Goal: Communication & Community: Answer question/provide support

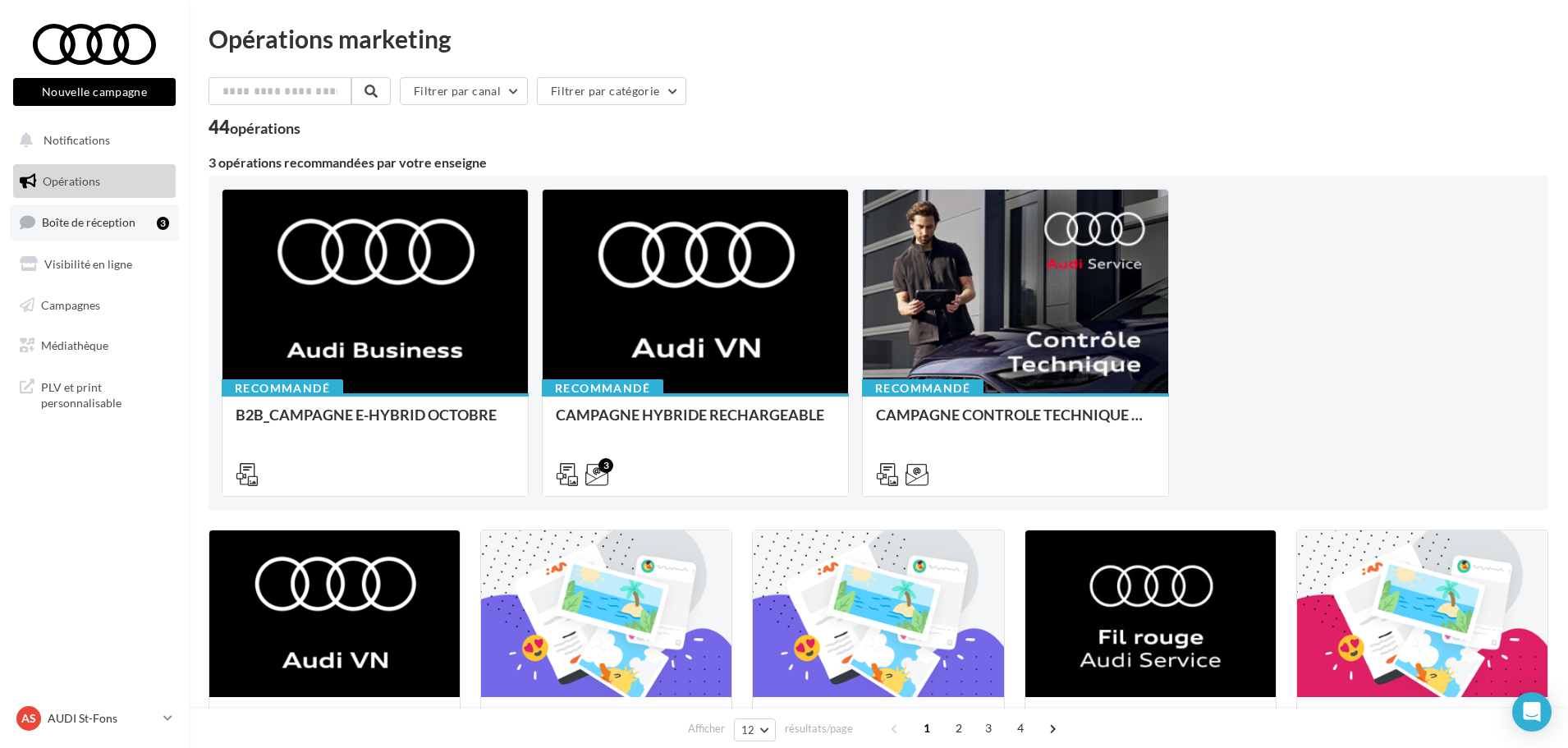
click at [148, 218] on link "Boîte de réception 3" at bounding box center [94, 222] width 169 height 35
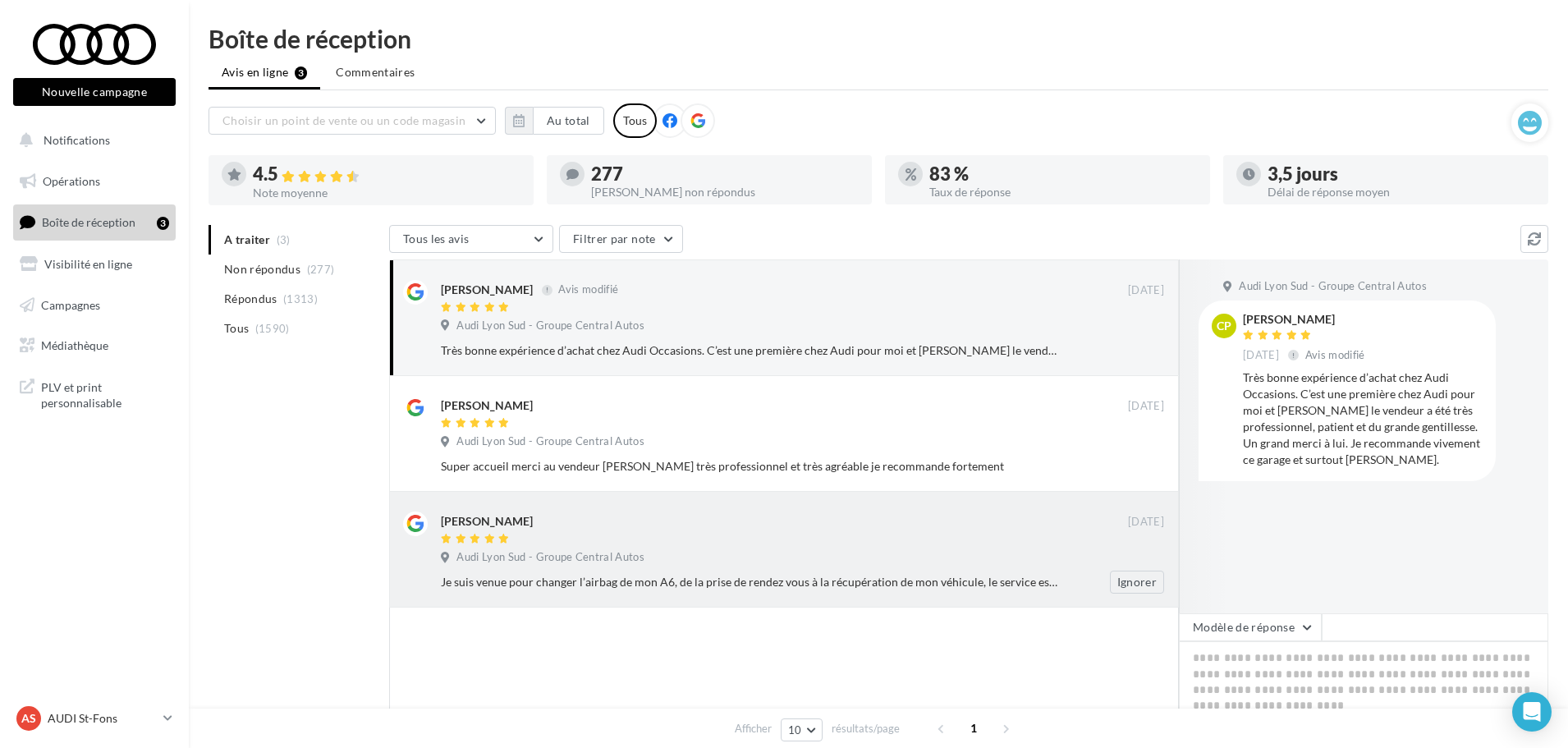
click at [761, 528] on div "[PERSON_NAME]" at bounding box center [784, 521] width 687 height 17
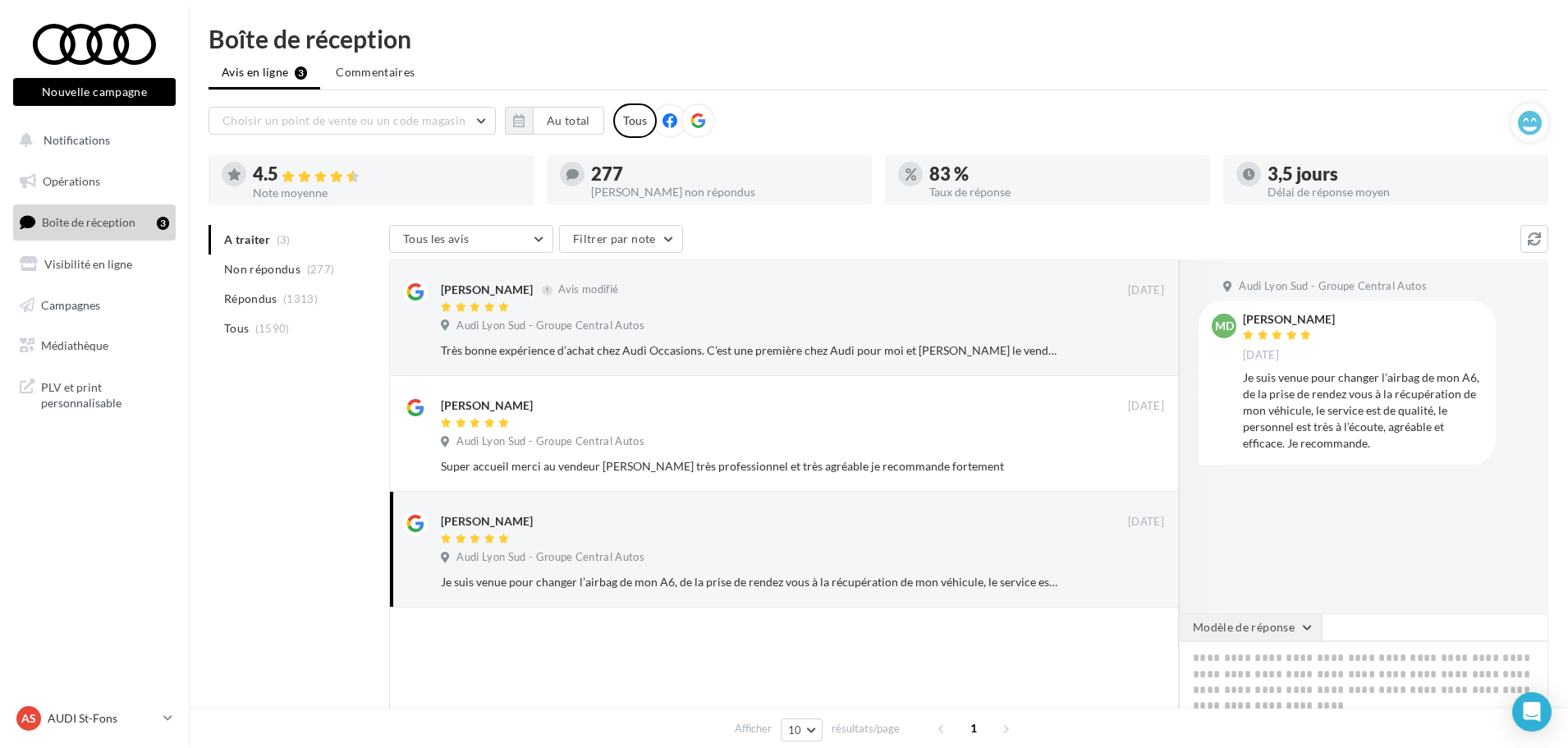
click at [1287, 621] on button "Modèle de réponse" at bounding box center [1250, 627] width 143 height 28
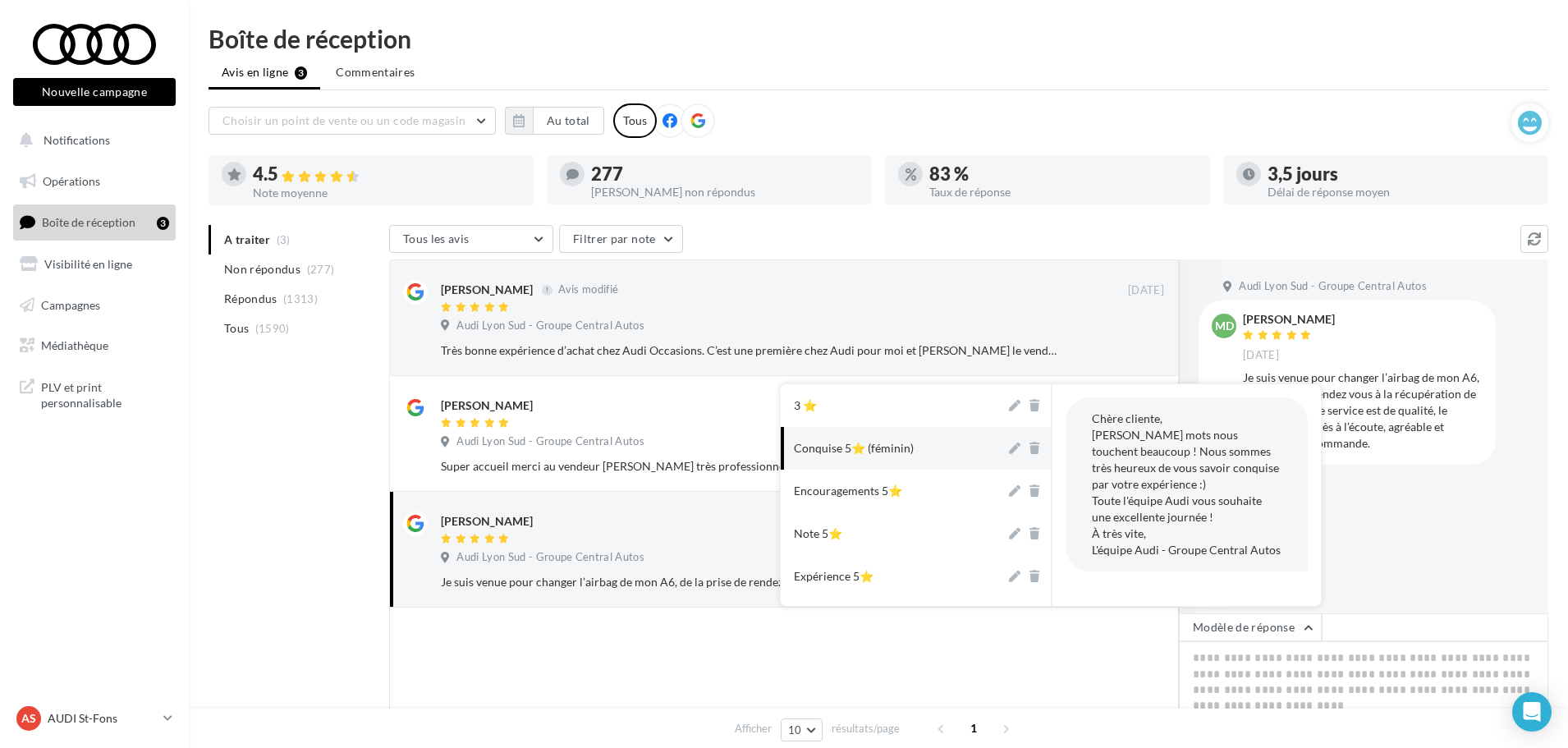
click at [870, 440] on button "Conquise 5⭐ (féminin)" at bounding box center [893, 448] width 224 height 43
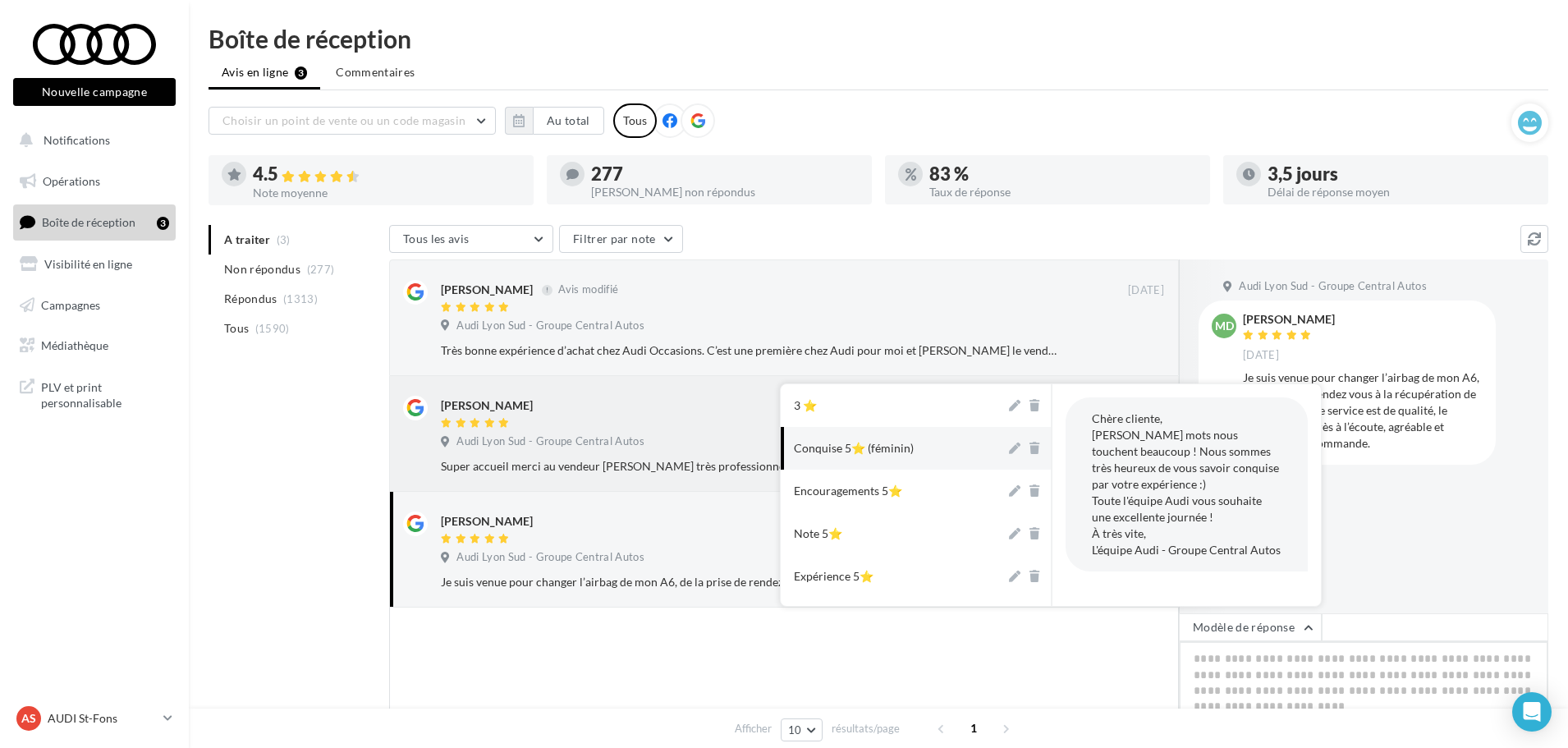
type textarea "**********"
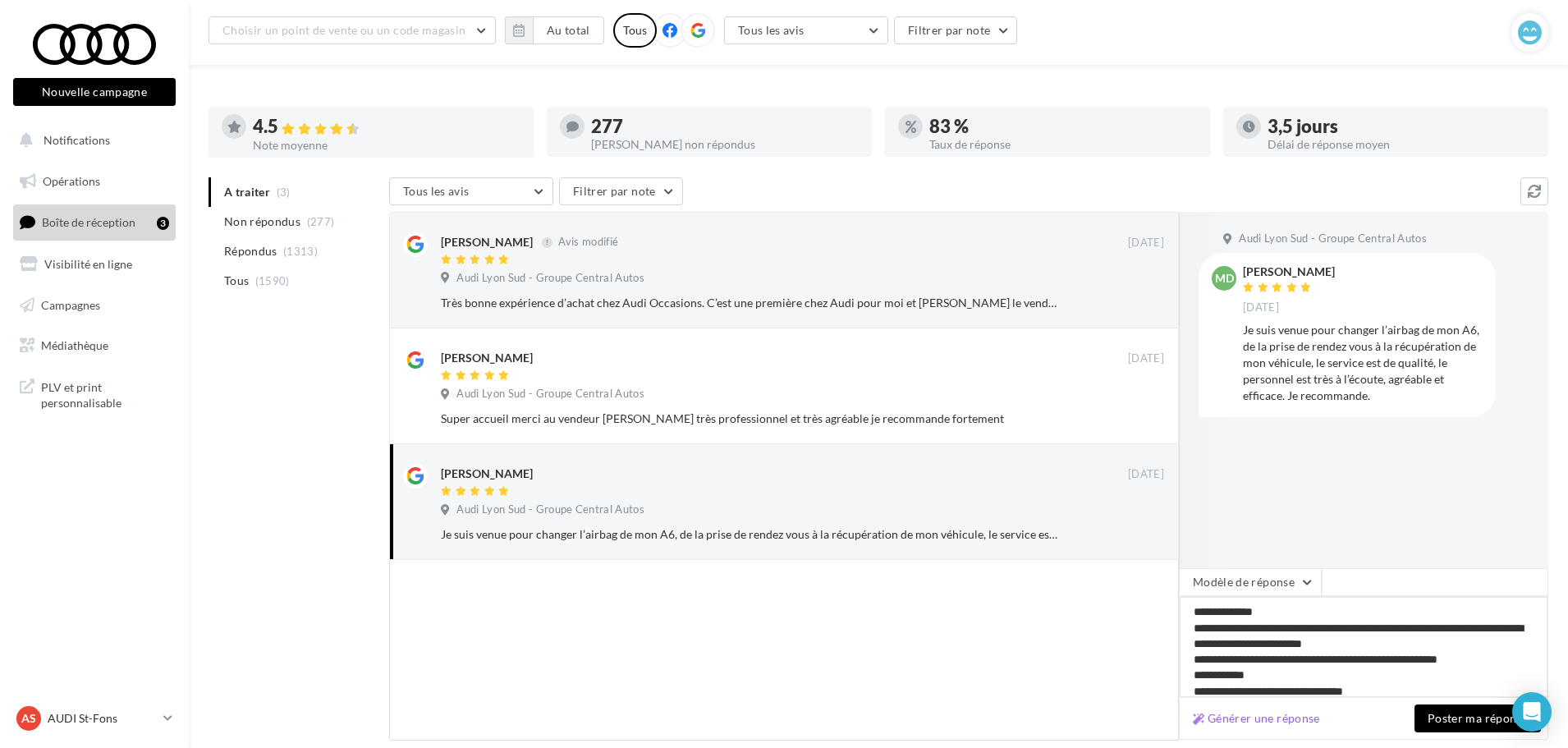
scroll to position [155, 0]
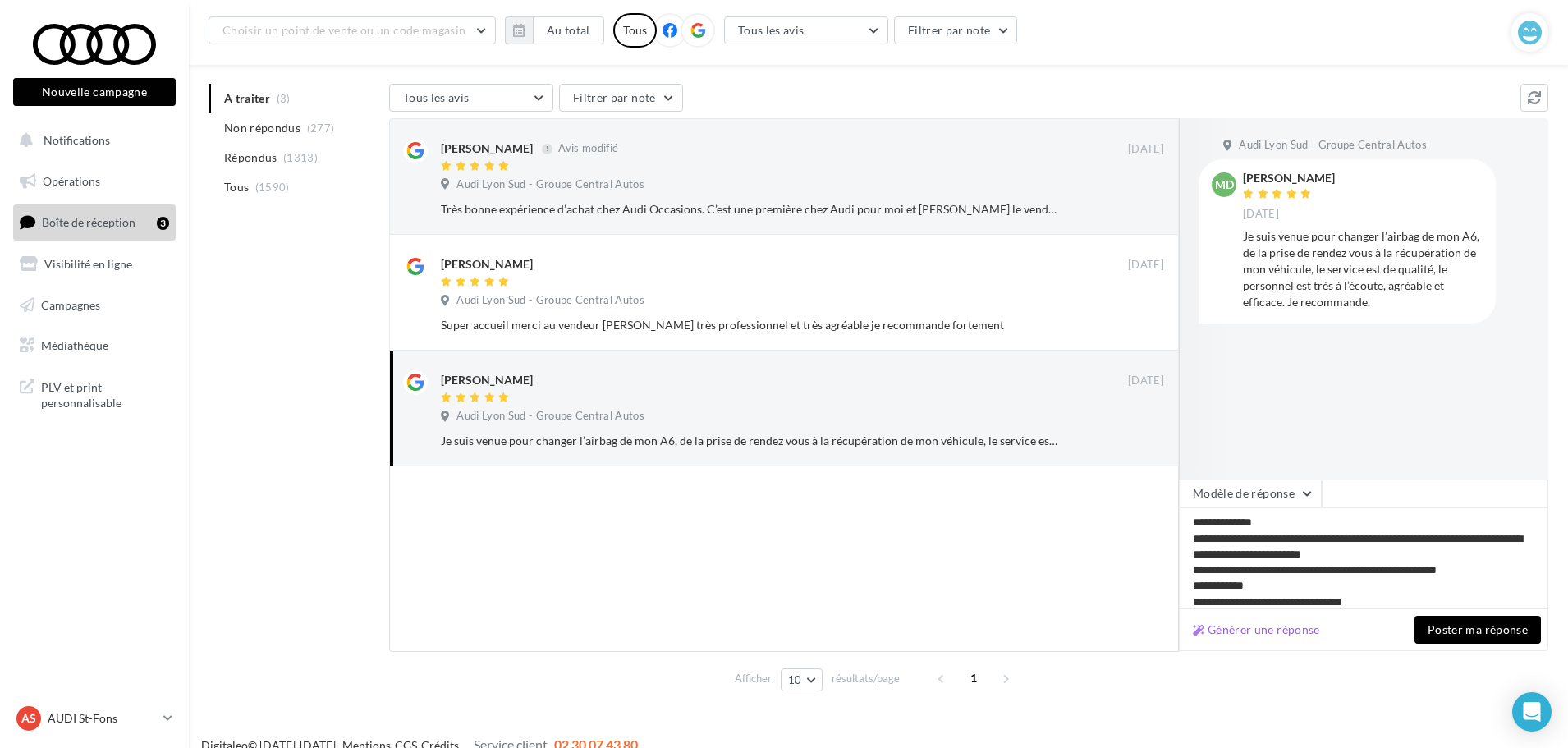
click at [1491, 626] on button "Poster ma réponse" at bounding box center [1477, 629] width 127 height 28
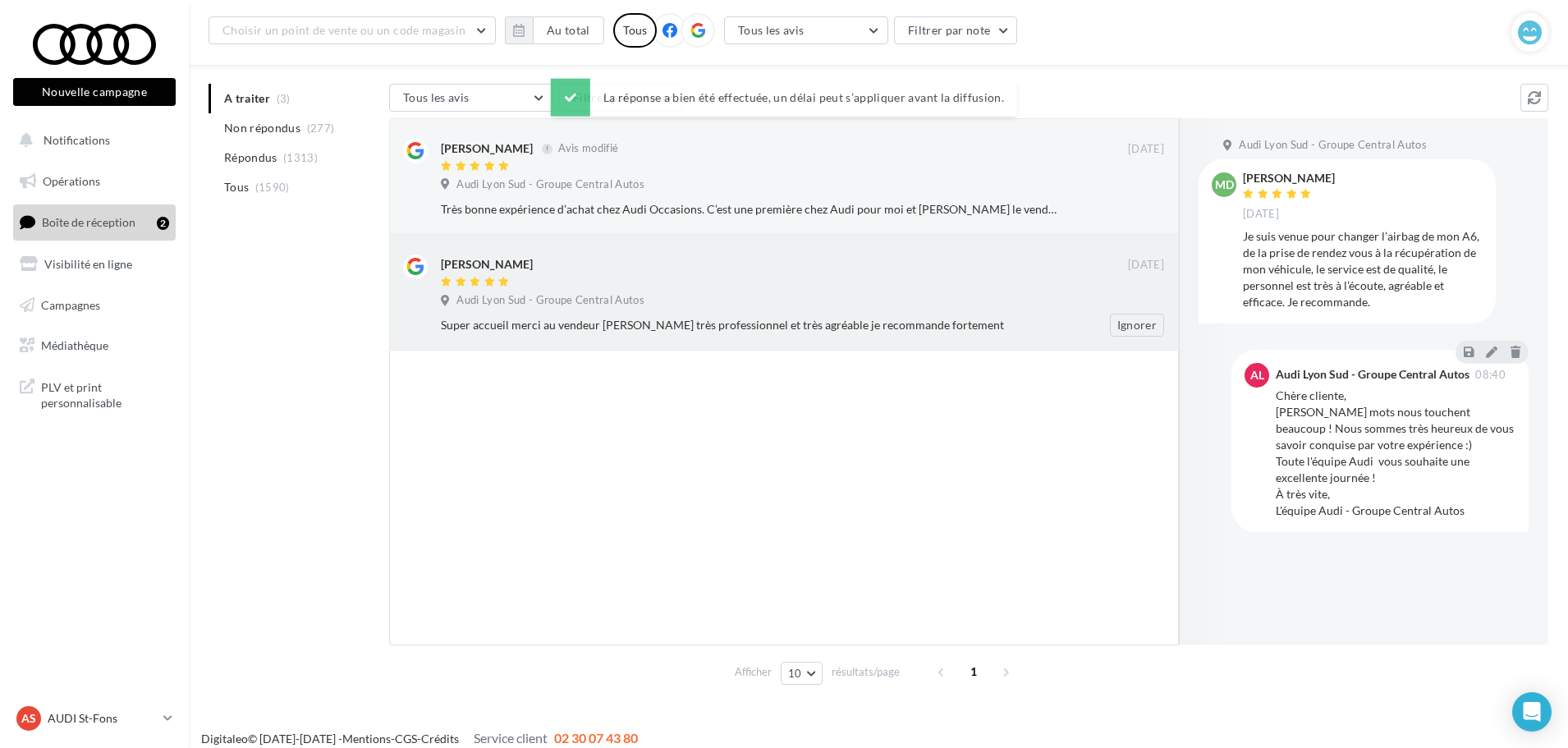
click at [767, 294] on div "Audi Lyon Sud - Groupe Central Autos" at bounding box center [803, 302] width 724 height 18
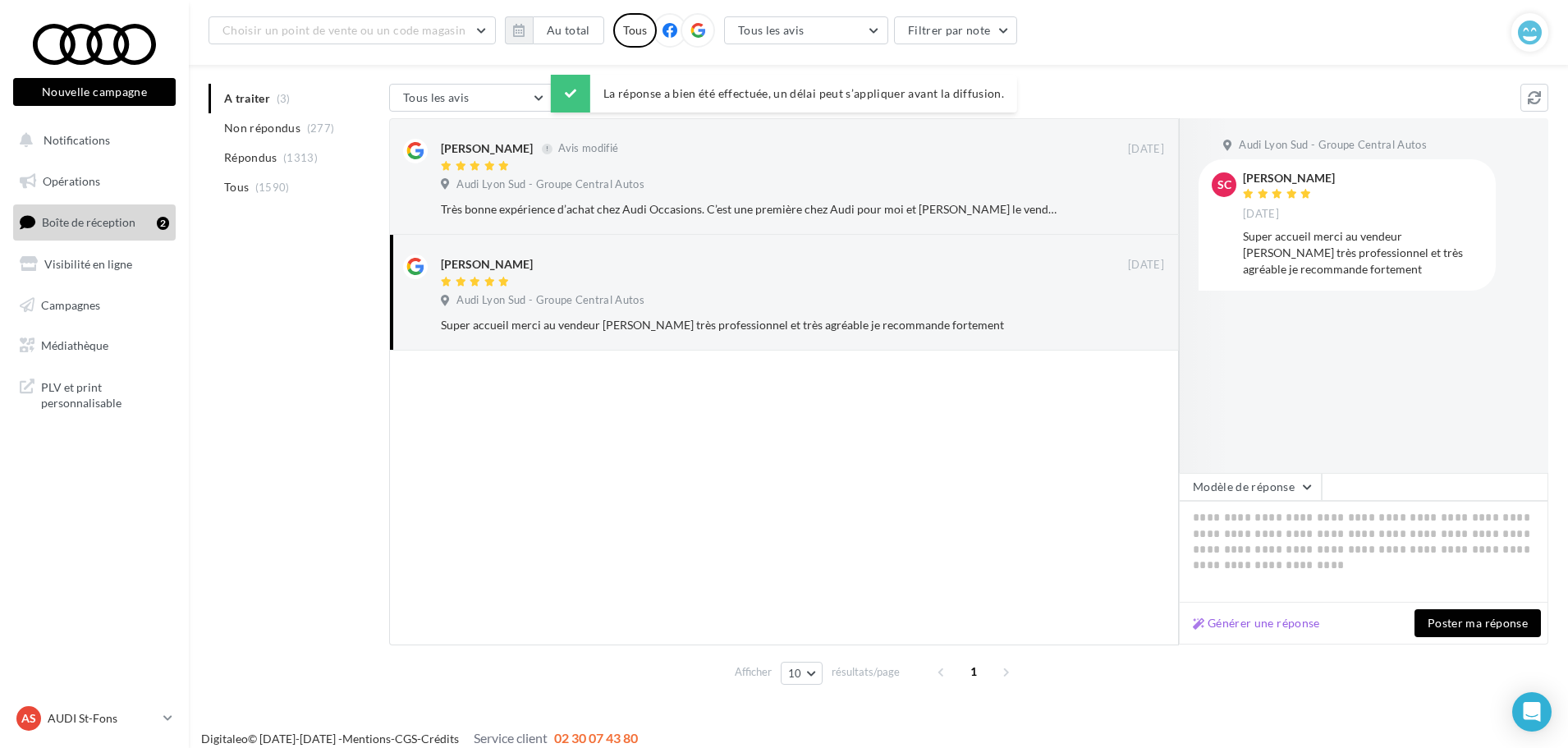
click at [1287, 464] on div "Audi Lyon Sud - Groupe Central Autos SC [PERSON_NAME] [DATE] Super accueil merc…" at bounding box center [1363, 295] width 370 height 355
click at [1291, 491] on button "Modèle de réponse" at bounding box center [1250, 487] width 143 height 28
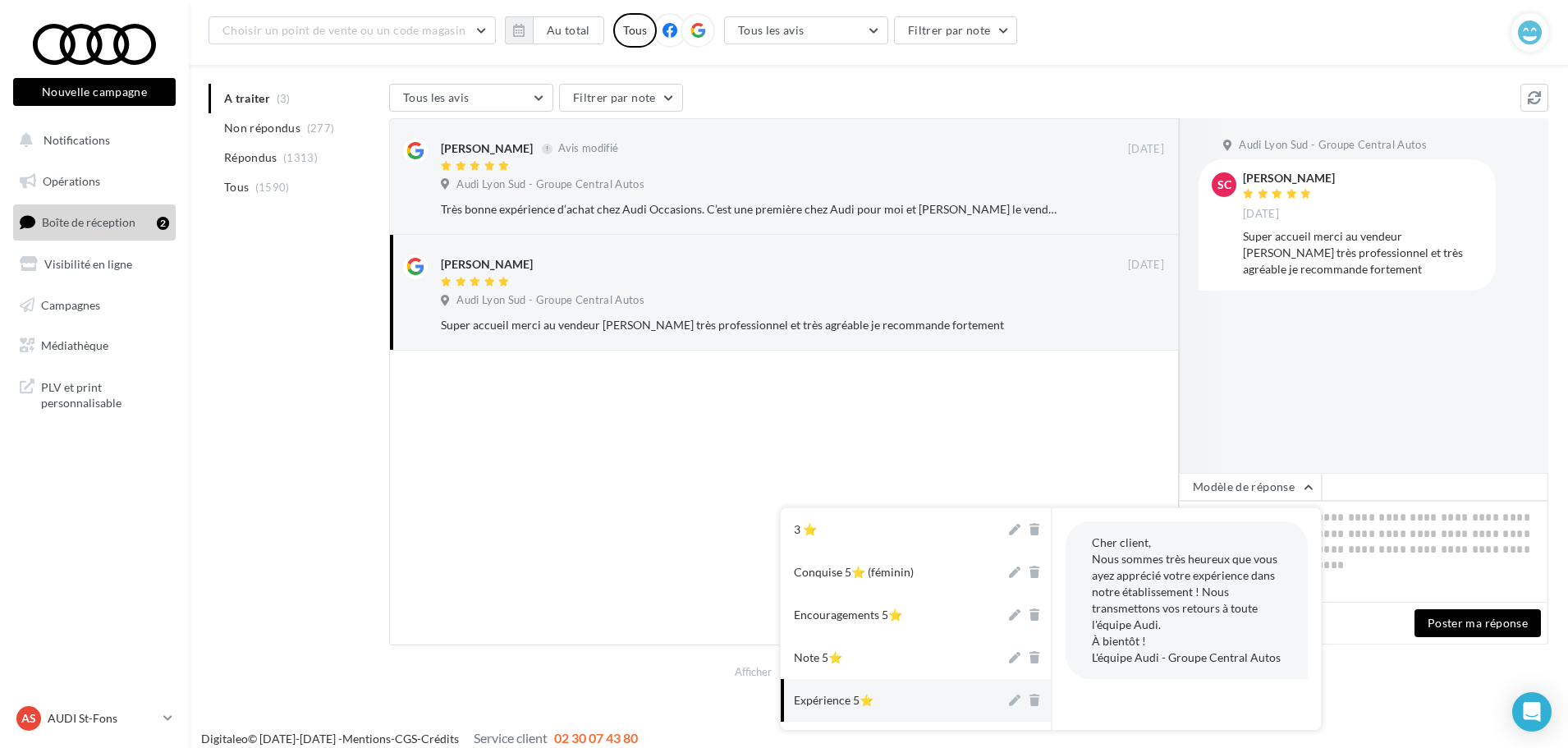
click at [895, 690] on button "Expérience 5⭐" at bounding box center [893, 701] width 224 height 43
type textarea "**********"
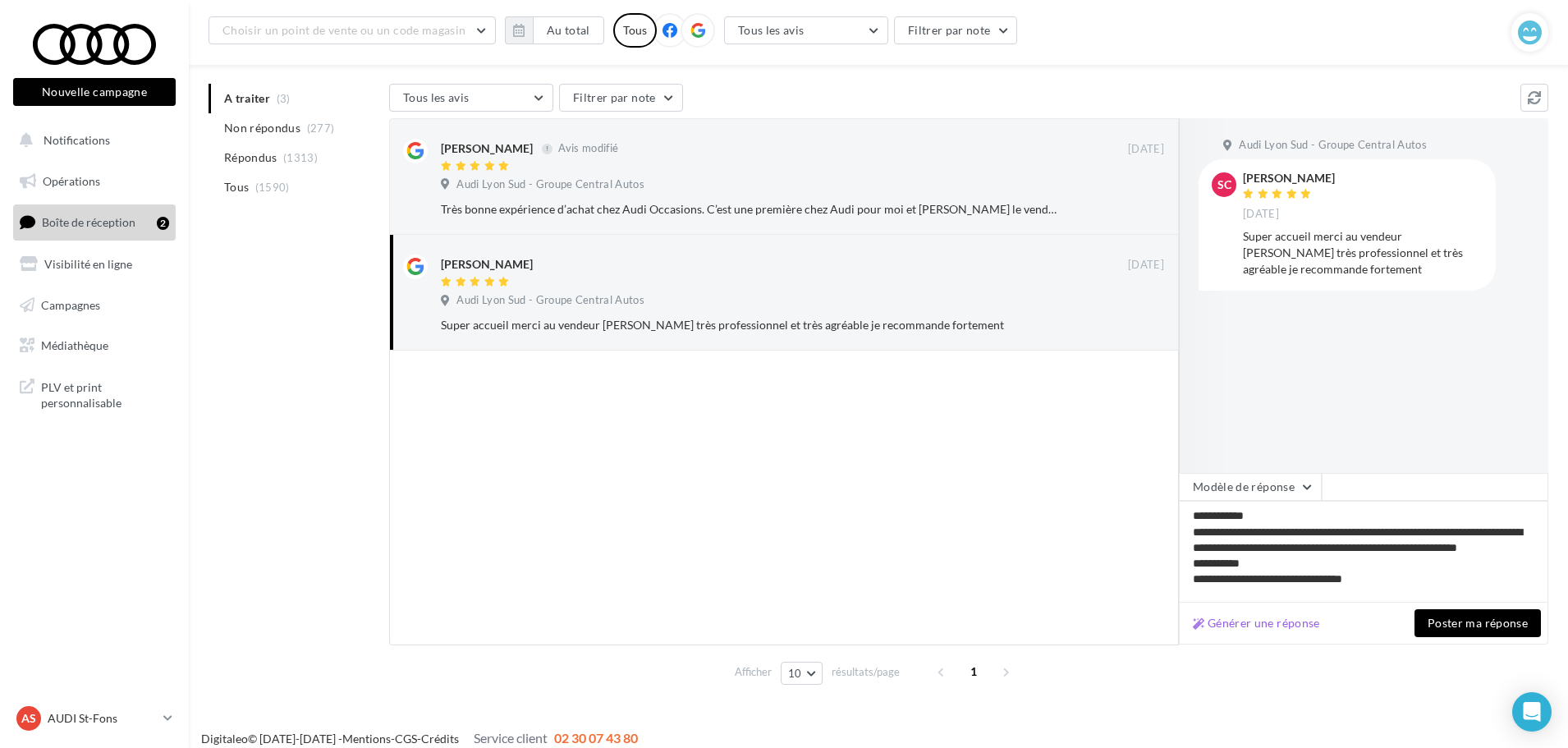
click at [1437, 623] on button "Poster ma réponse" at bounding box center [1477, 623] width 127 height 28
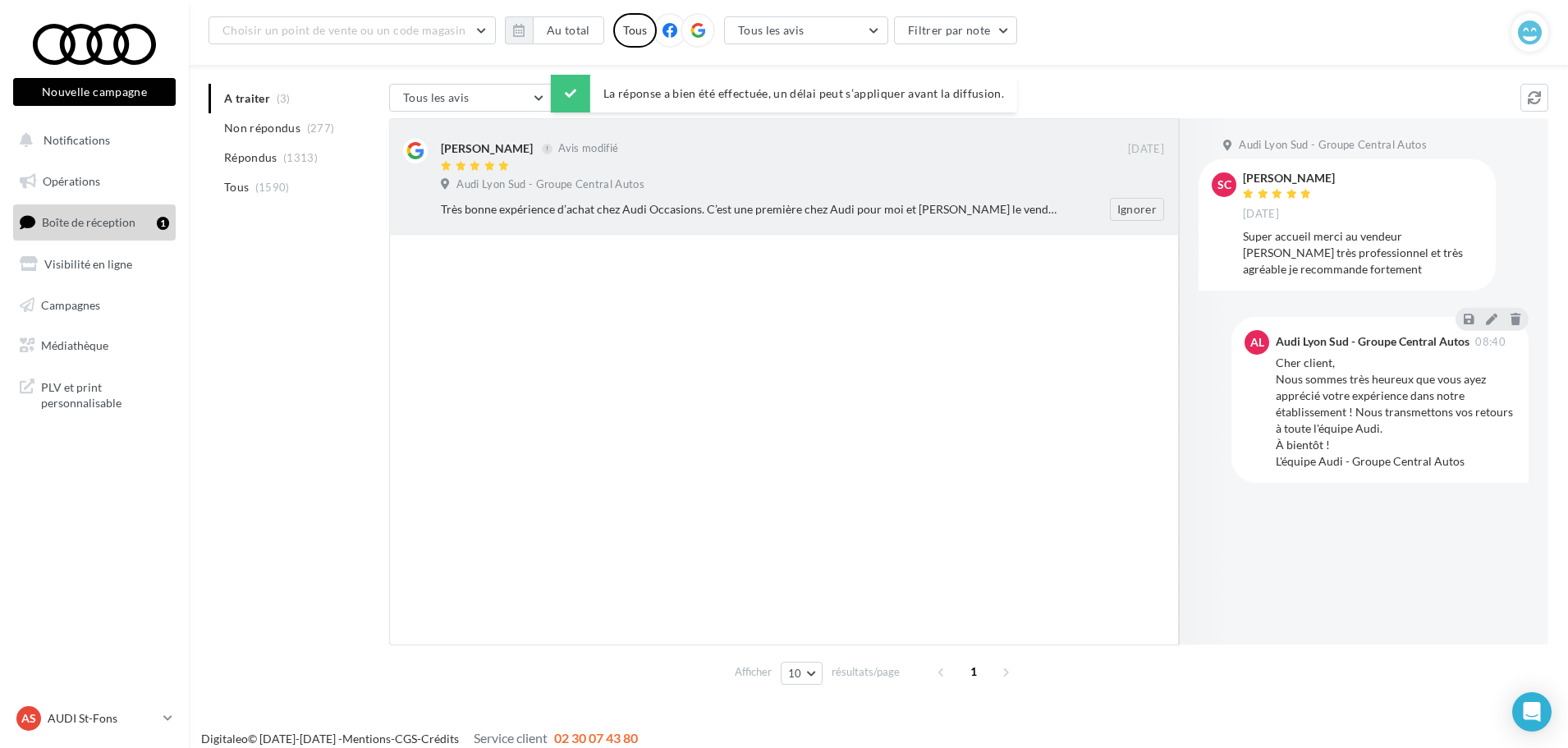
click at [855, 199] on div "Très bonne expérience d’achat chez Audi Occasions. C’est une première chez Audi…" at bounding box center [809, 209] width 736 height 23
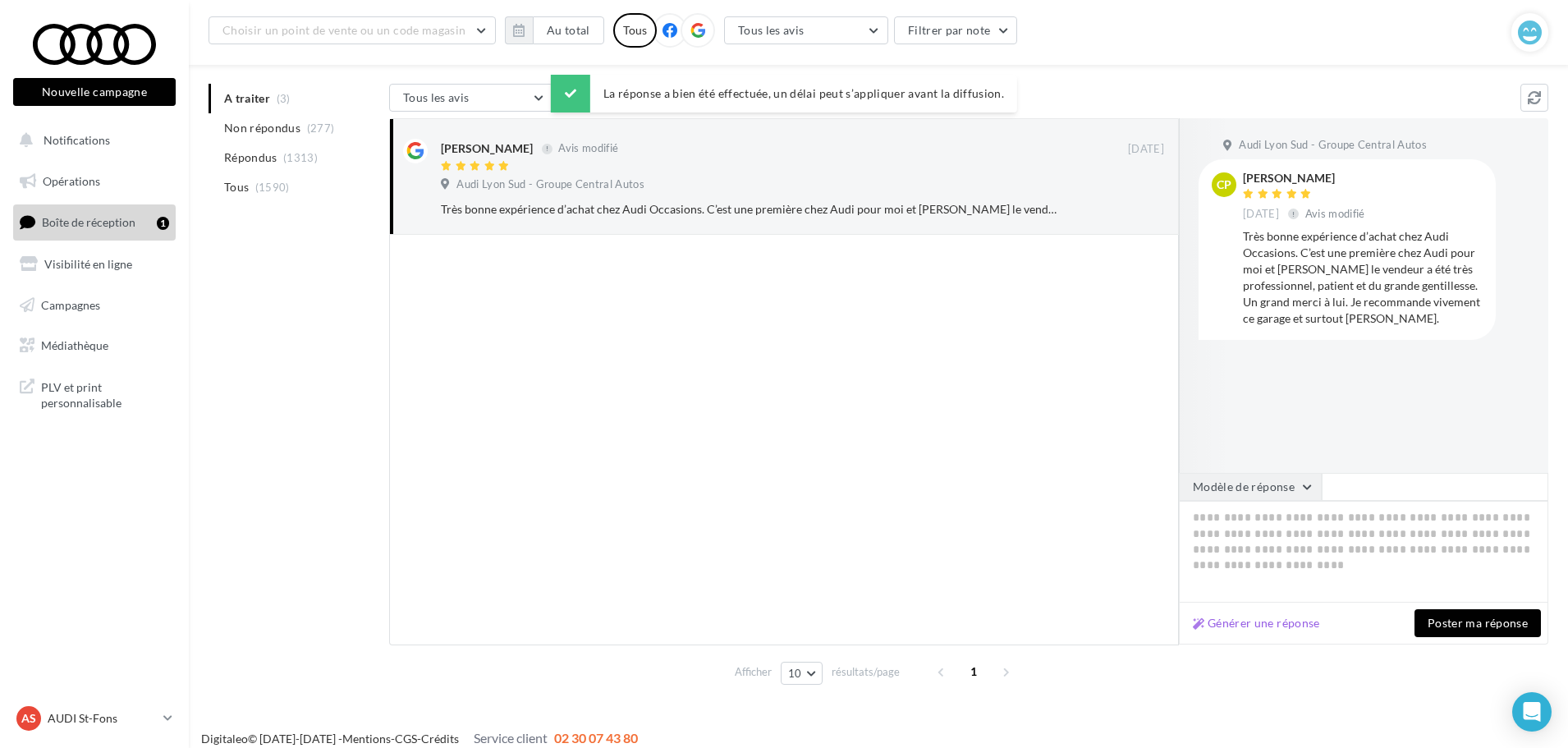
click at [1241, 477] on button "Modèle de réponse" at bounding box center [1250, 487] width 143 height 28
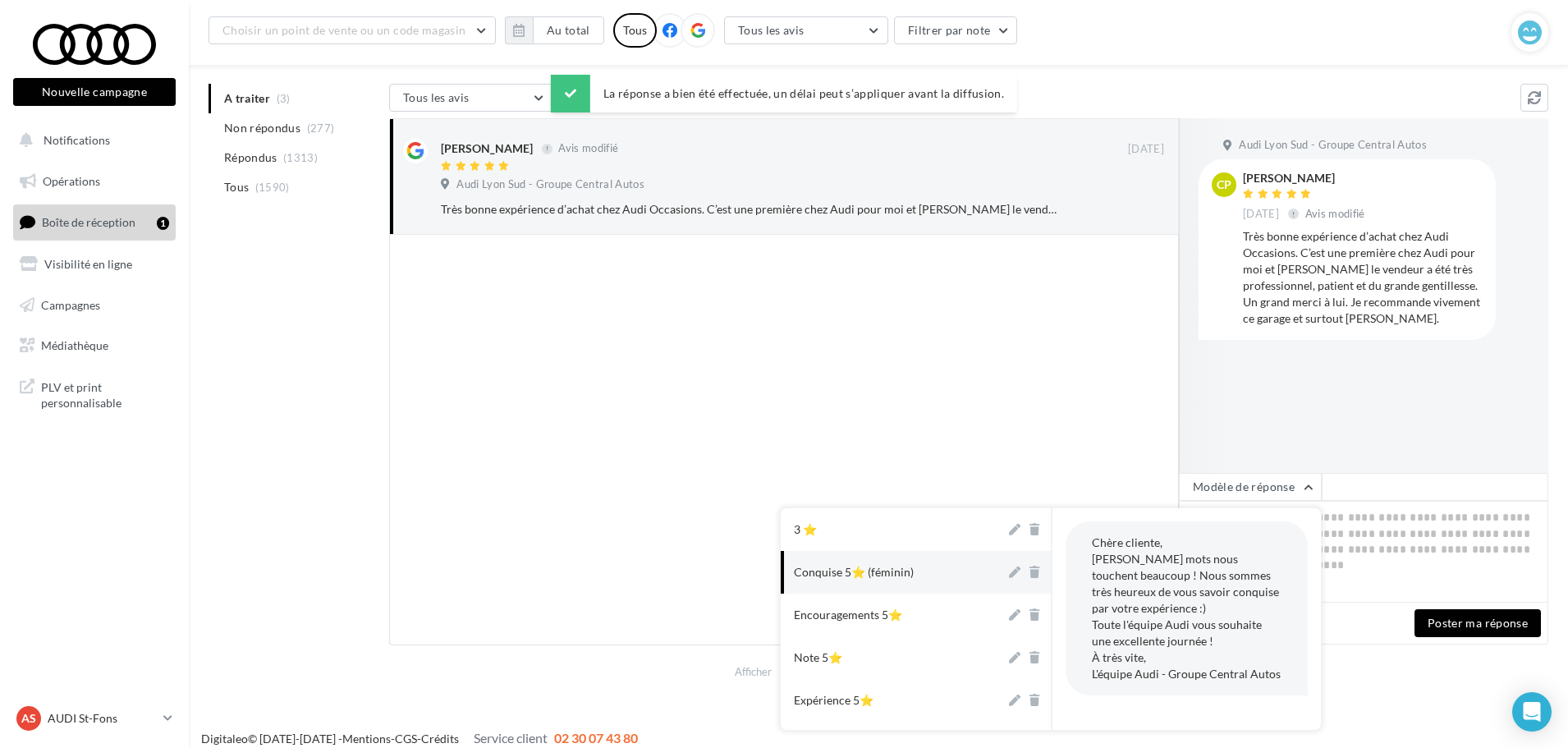
click at [831, 583] on button "Conquise 5⭐ (féminin)" at bounding box center [893, 572] width 224 height 43
type textarea "**********"
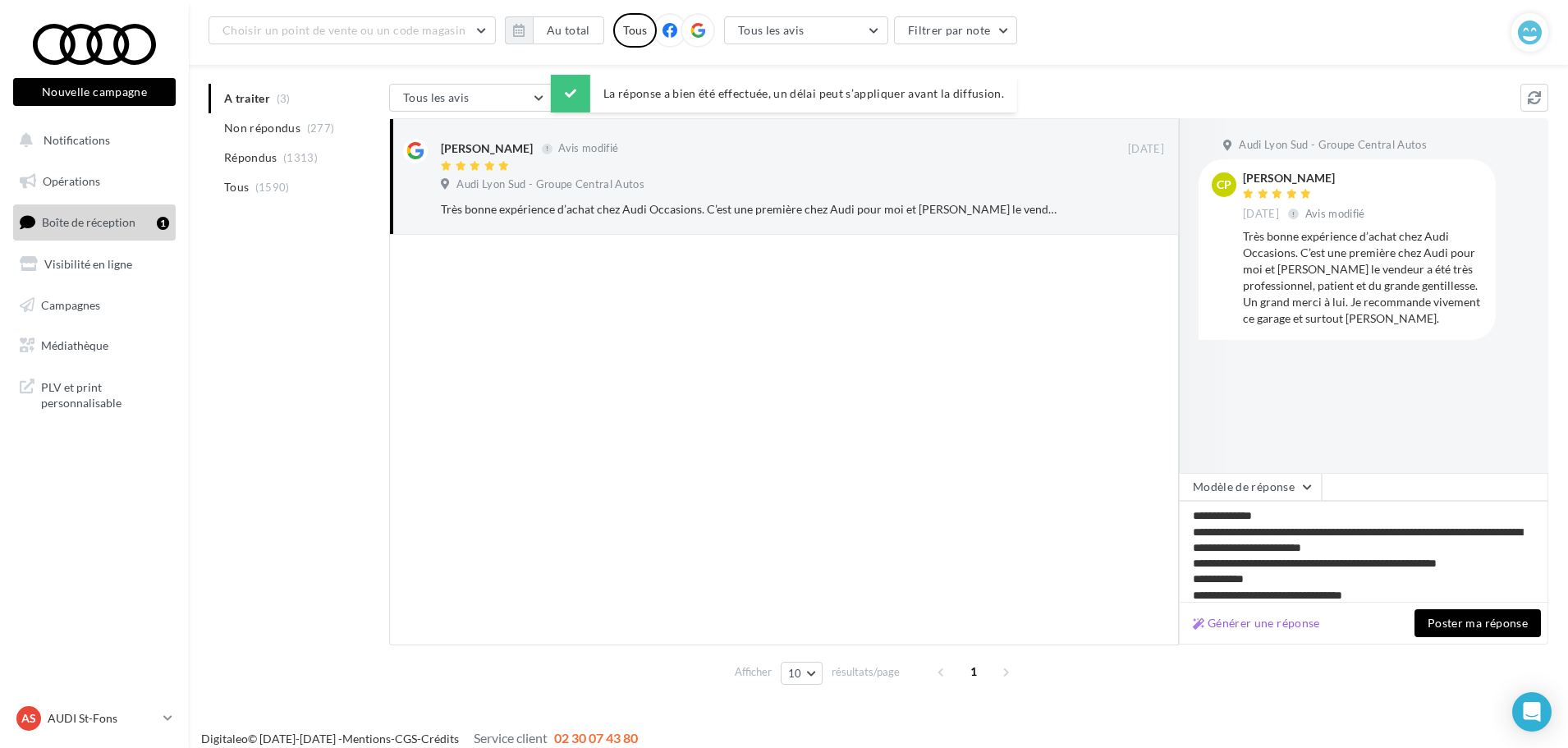
click at [1437, 621] on button "Poster ma réponse" at bounding box center [1477, 623] width 127 height 28
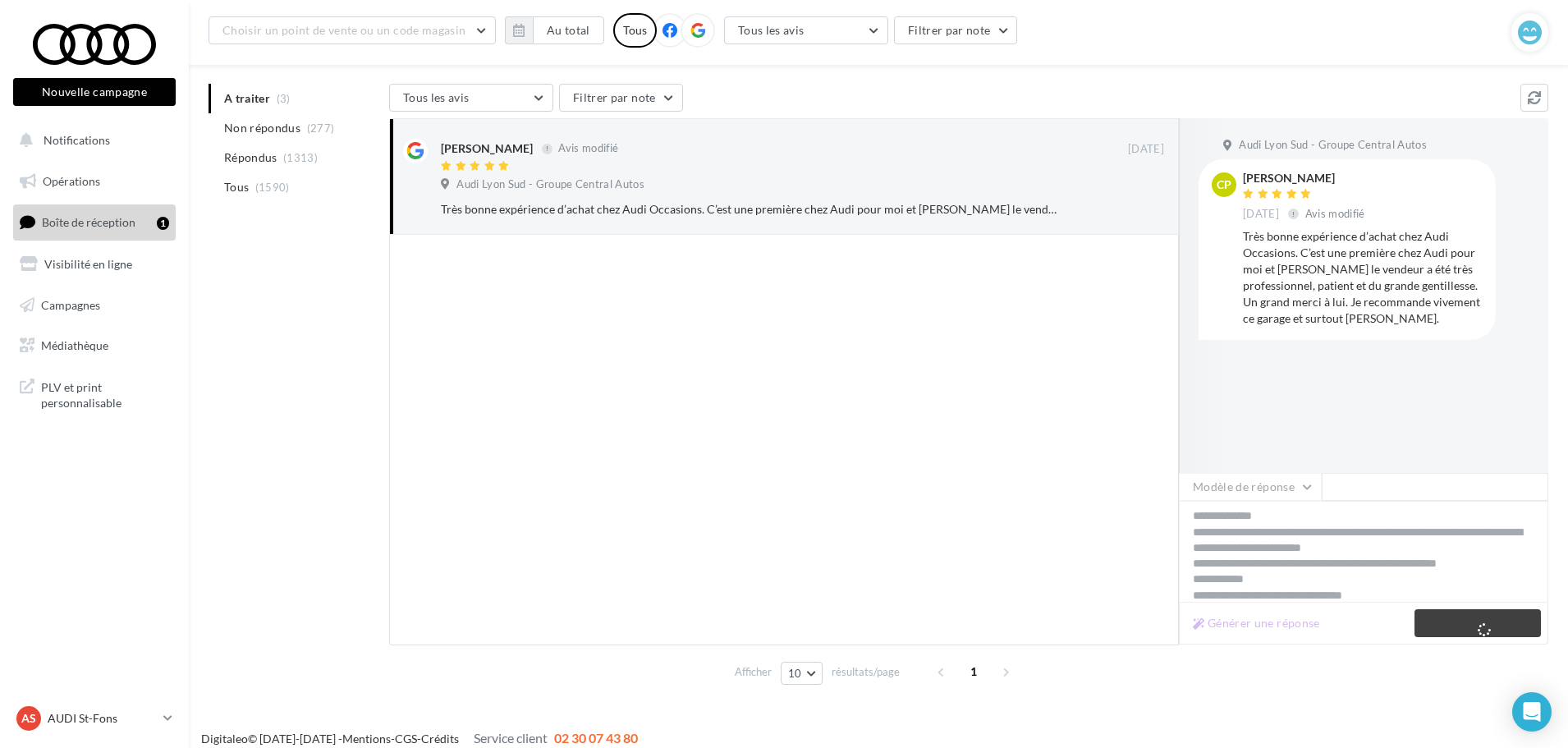
scroll to position [26, 0]
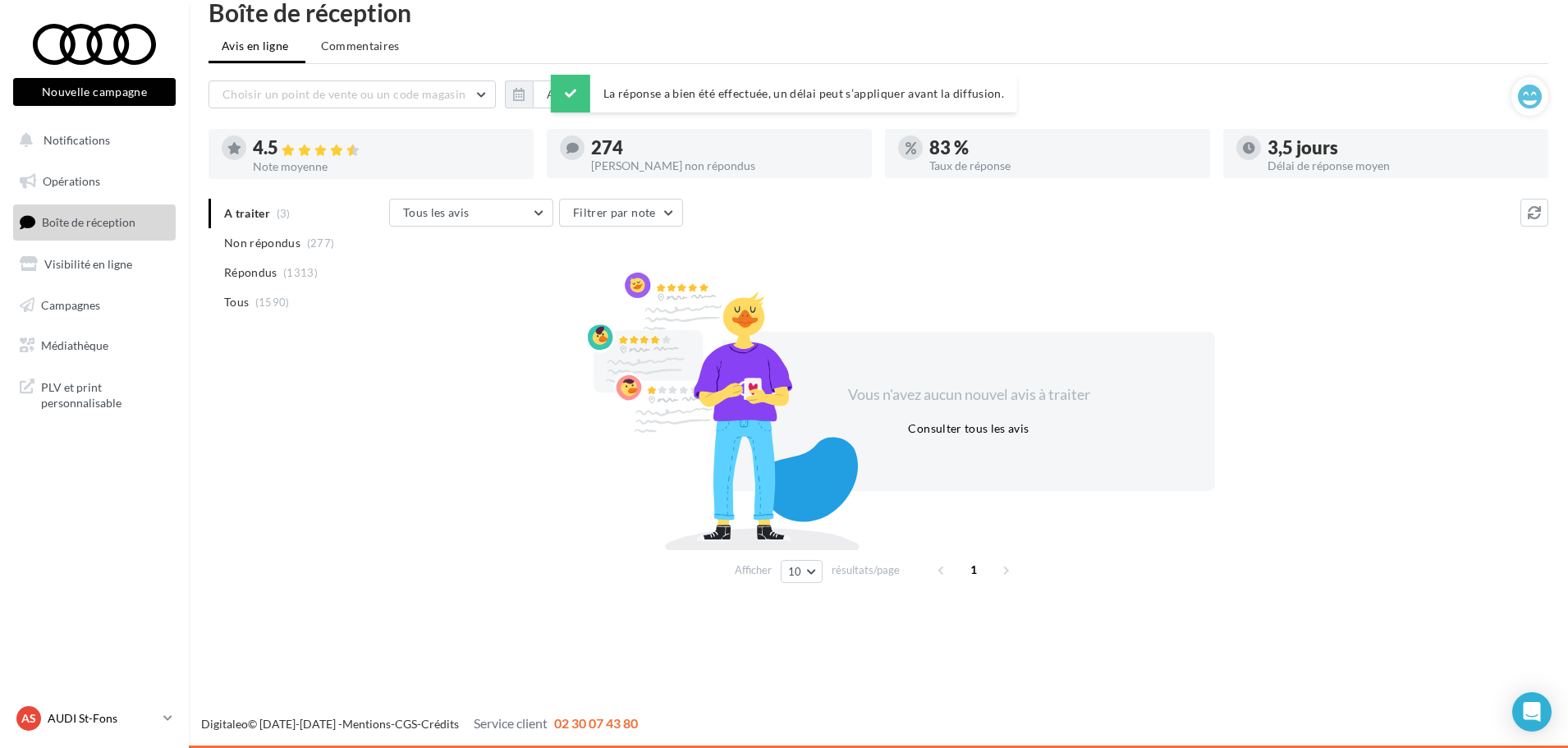
click at [114, 725] on p "AUDI St-Fons" at bounding box center [102, 718] width 109 height 16
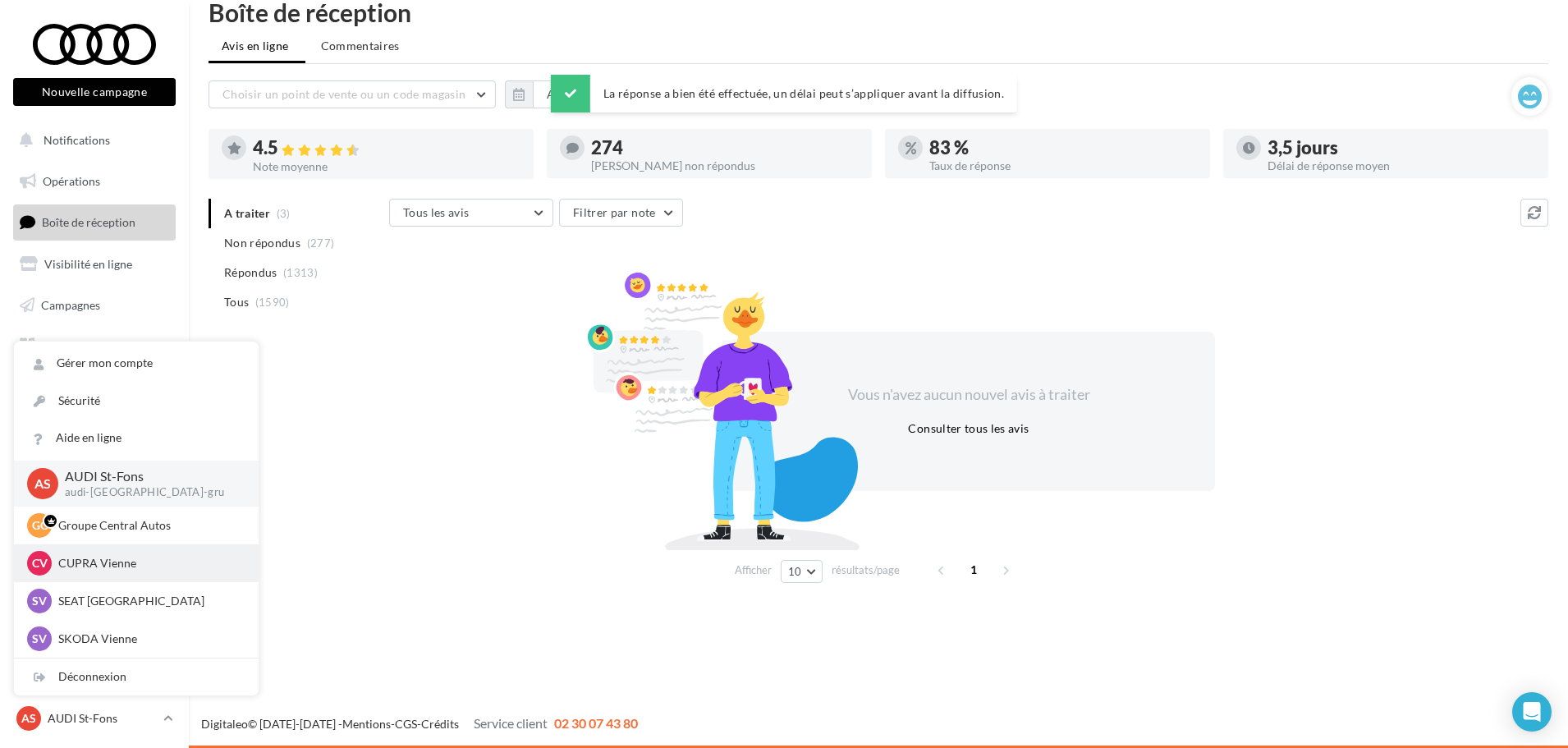
scroll to position [226, 0]
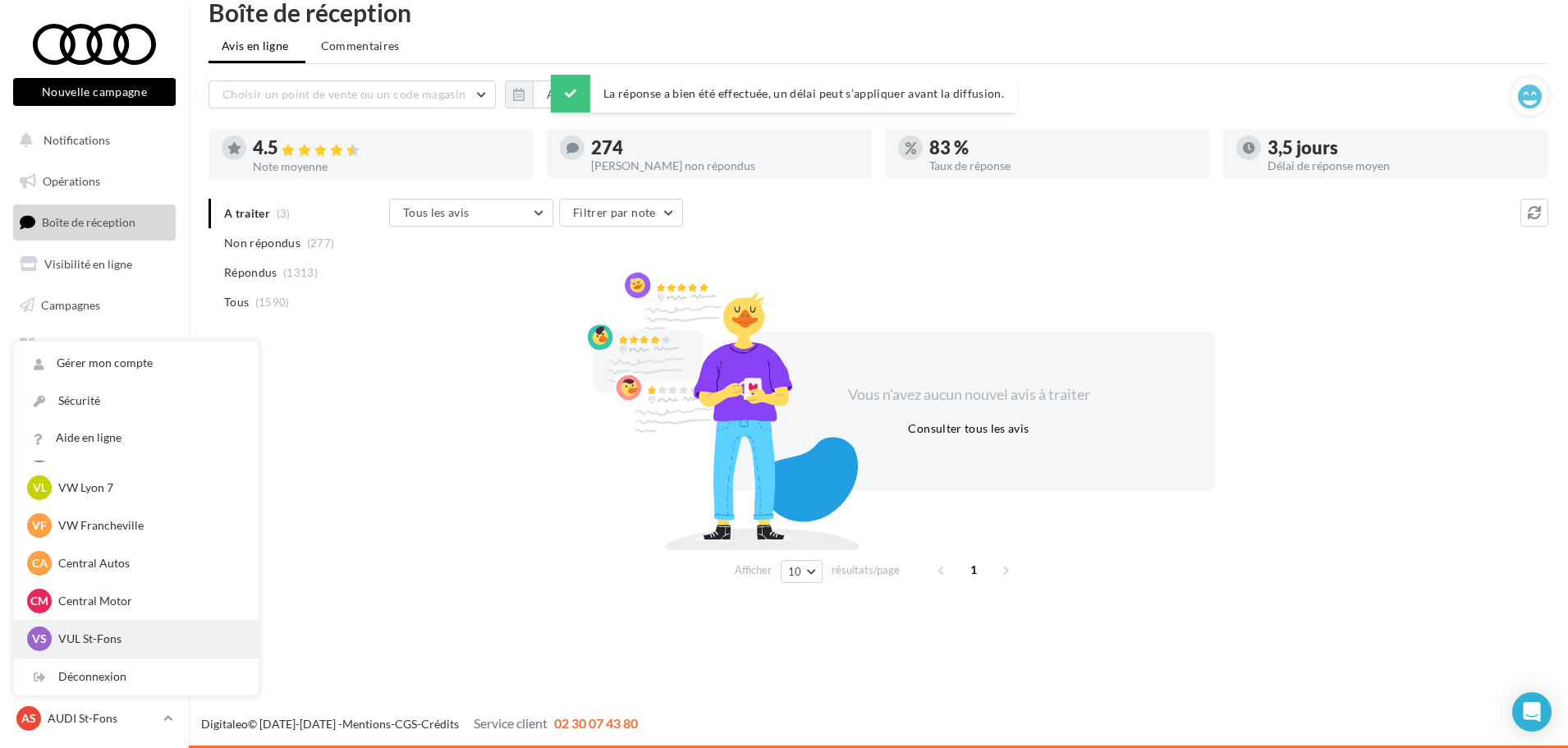
click at [123, 633] on p "VUL St-Fons" at bounding box center [148, 639] width 181 height 16
